Goal: Information Seeking & Learning: Learn about a topic

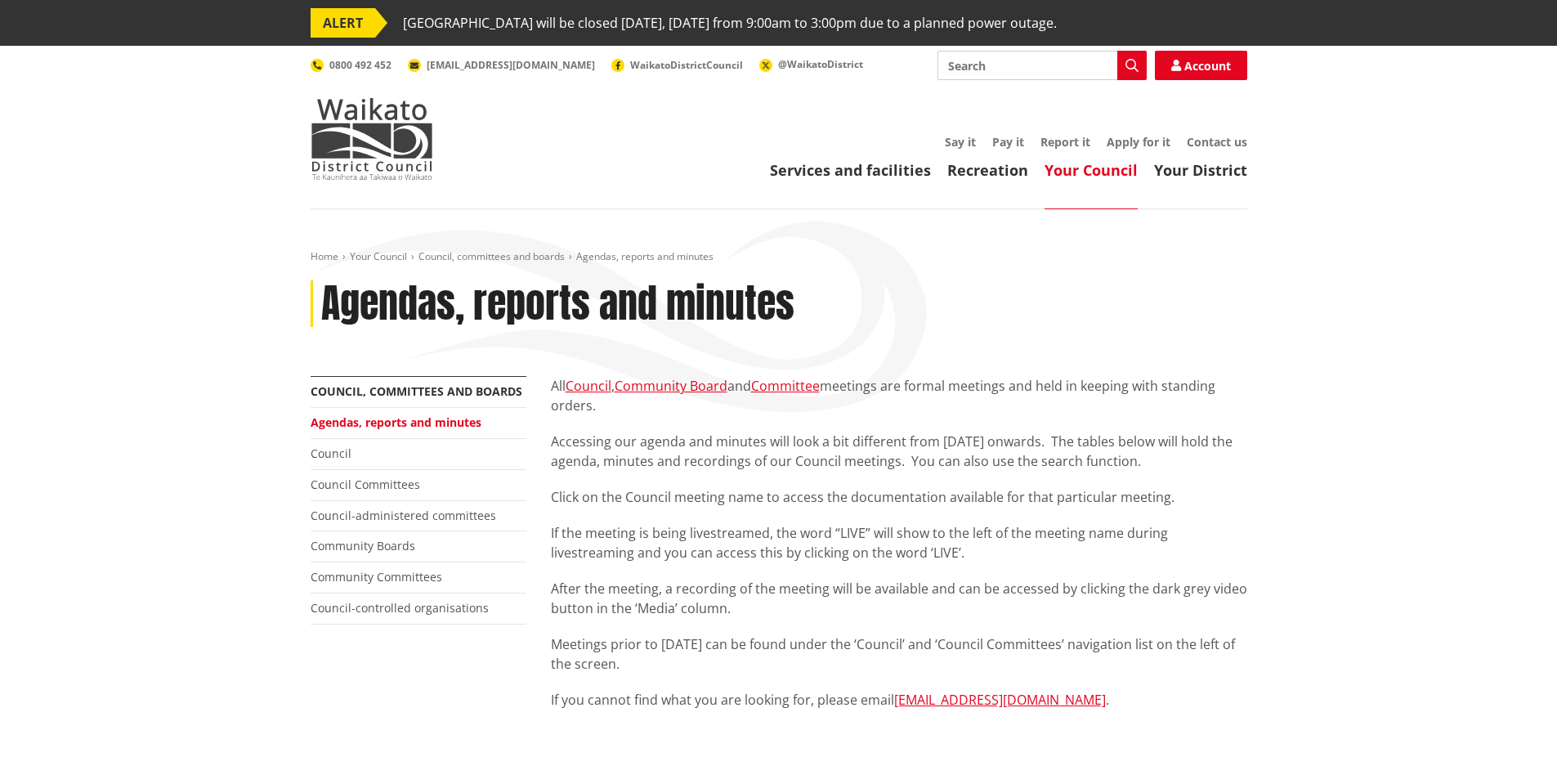
click at [371, 160] on img at bounding box center [371, 138] width 122 height 82
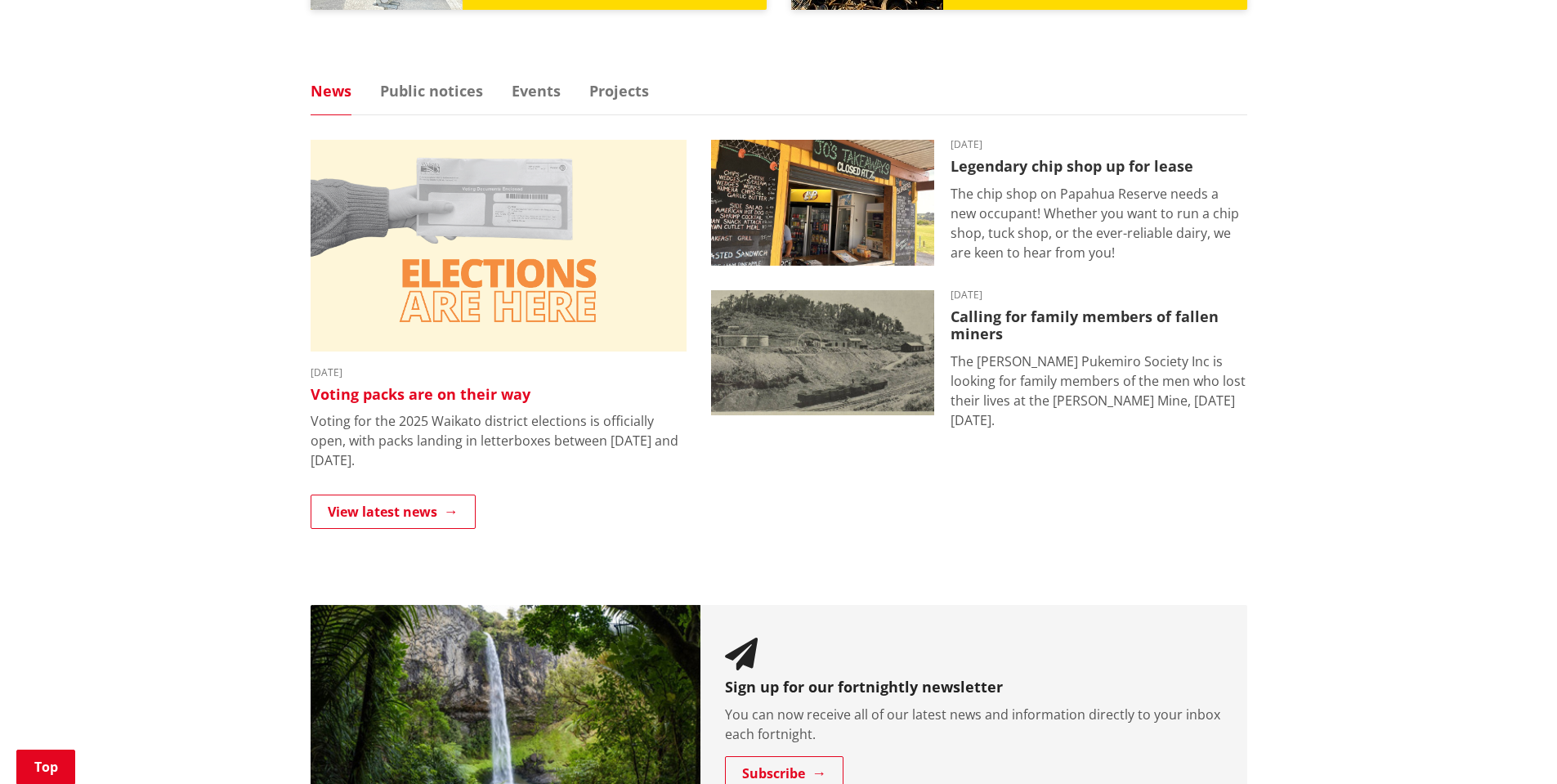
scroll to position [1062, 0]
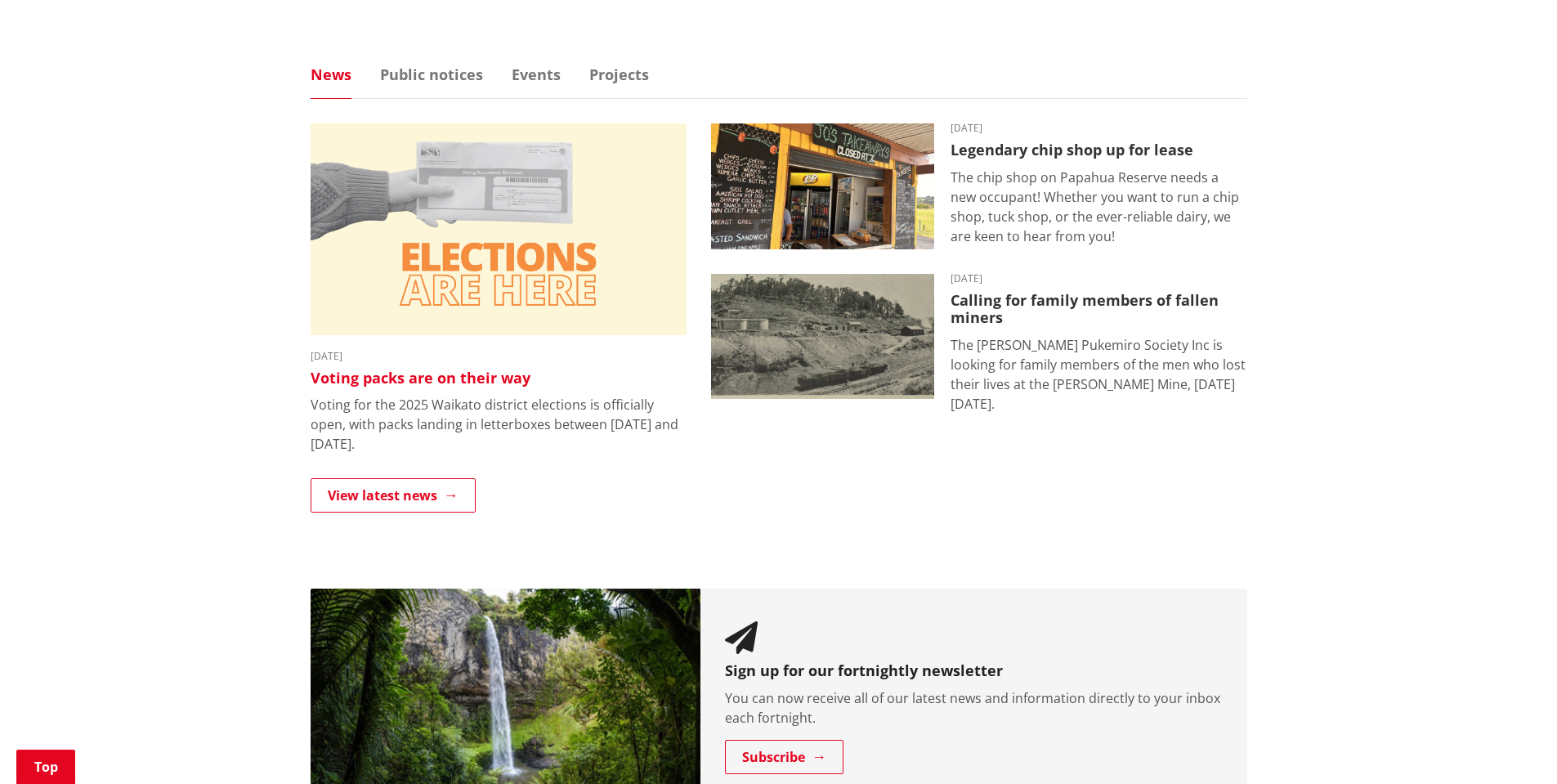
click at [576, 309] on img at bounding box center [498, 229] width 376 height 212
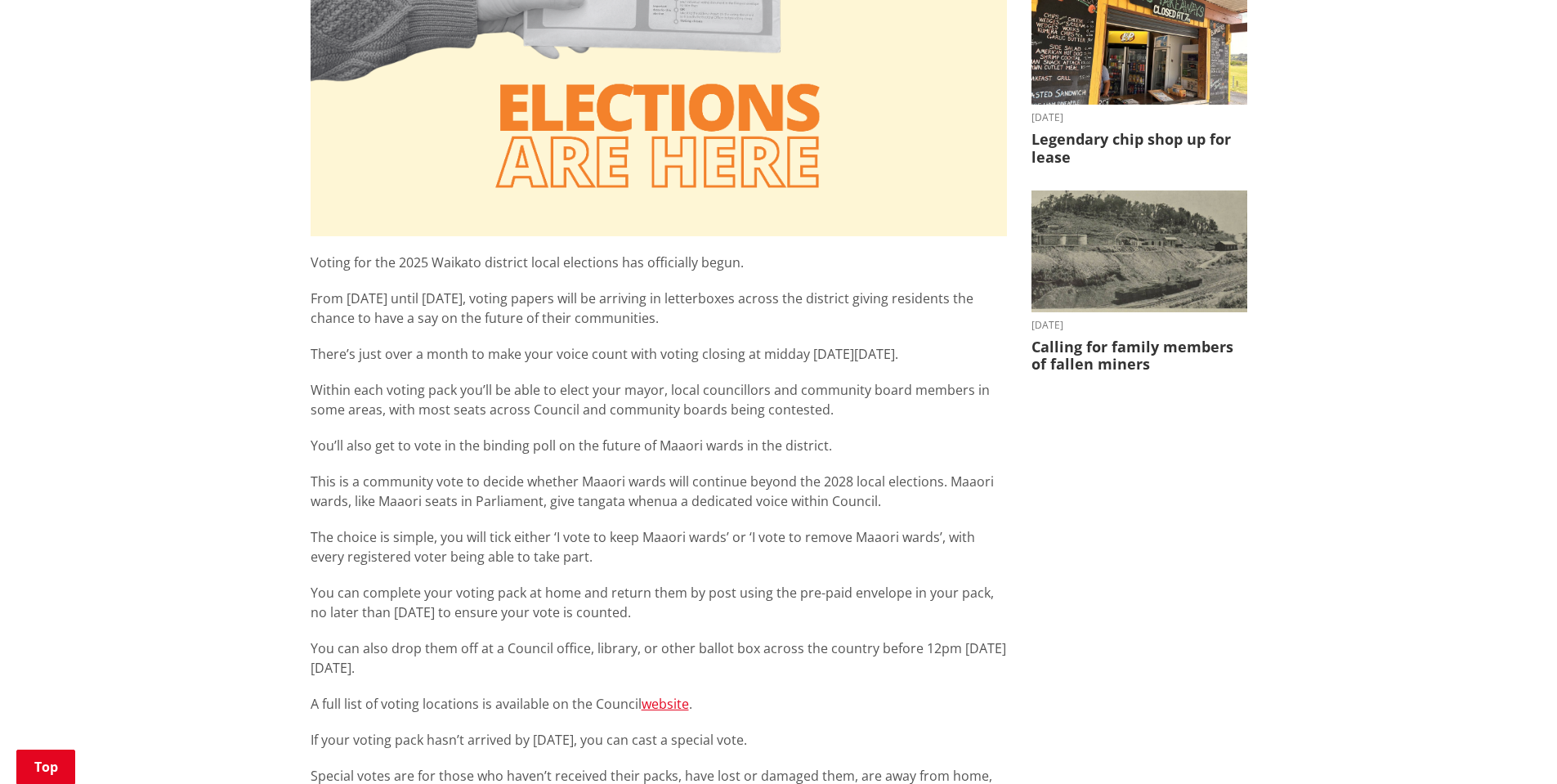
scroll to position [1089, 0]
